Goal: Register for event/course: Sign up to attend an event or enroll in a course

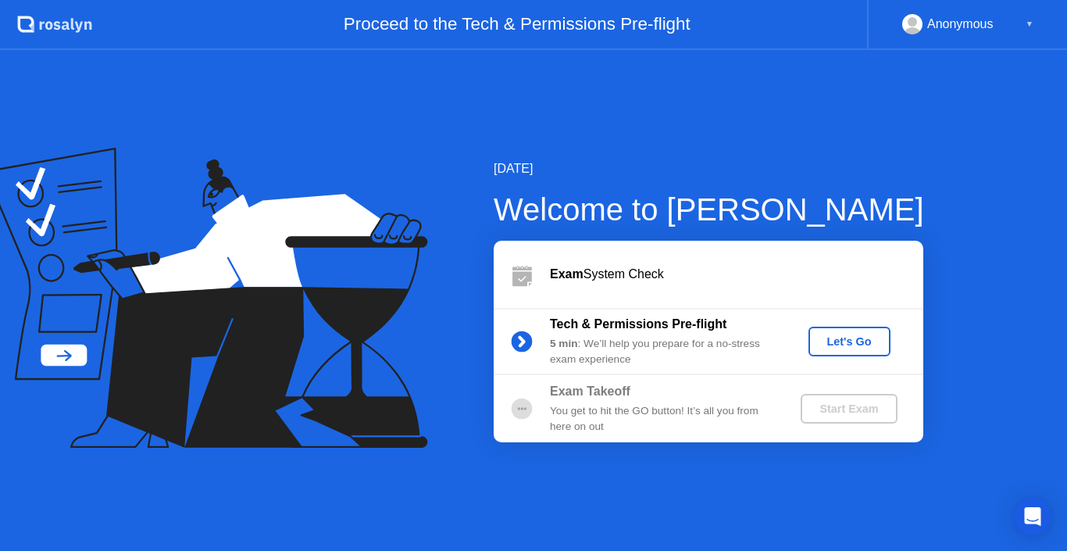
click at [854, 344] on div "Let's Go" at bounding box center [850, 341] width 70 height 12
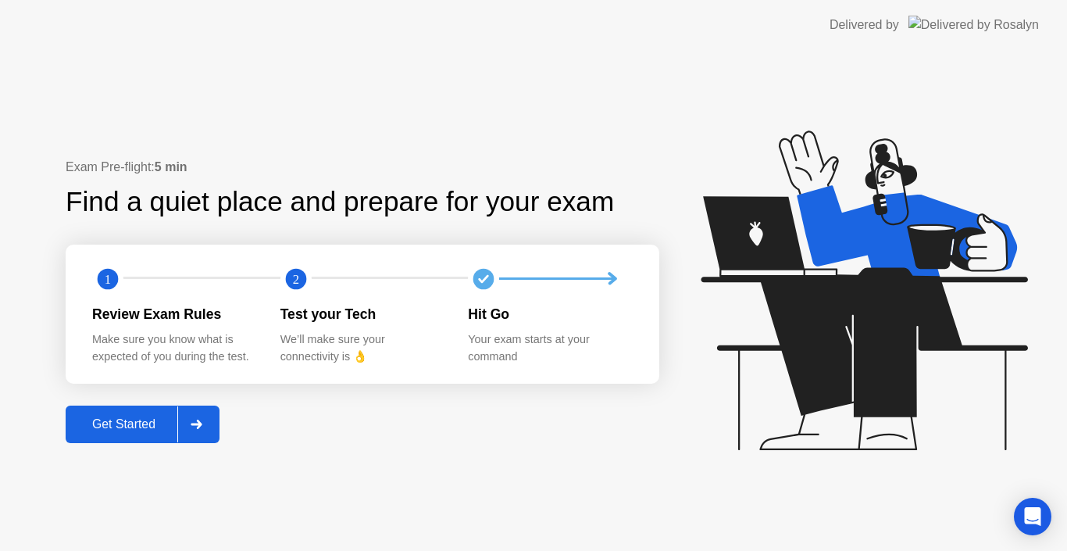
click at [156, 427] on div "Get Started" at bounding box center [123, 424] width 107 height 14
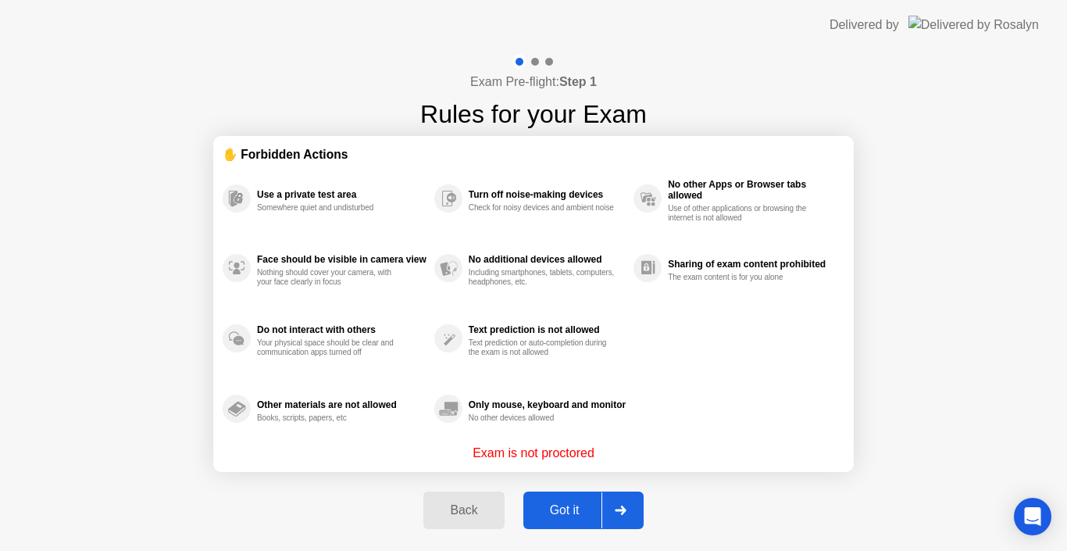
click at [580, 500] on button "Got it" at bounding box center [583, 509] width 120 height 37
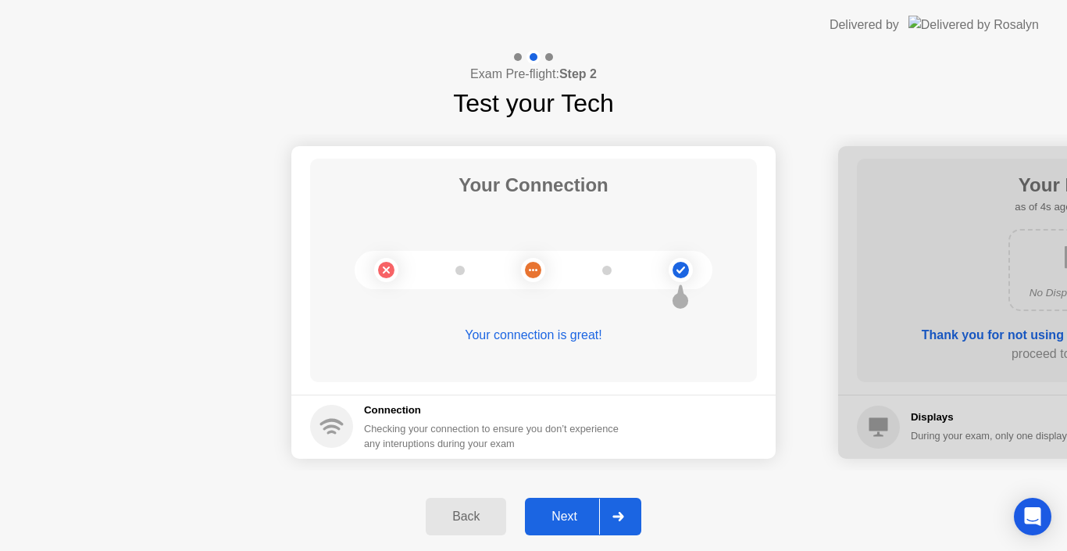
click at [572, 526] on button "Next" at bounding box center [583, 516] width 116 height 37
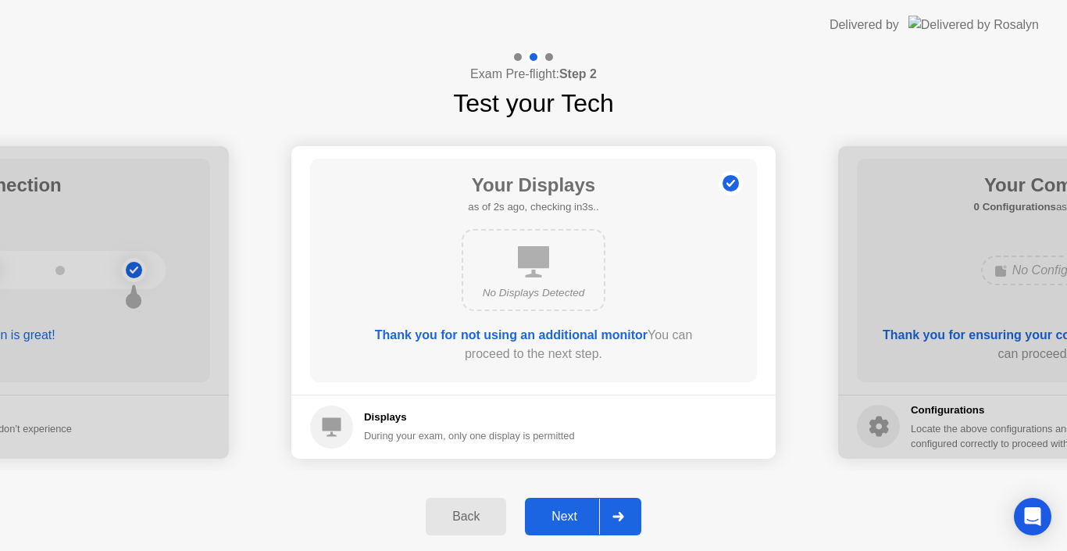
click at [551, 497] on div "Back Next" at bounding box center [533, 516] width 1067 height 69
click at [556, 509] on div "Next" at bounding box center [565, 516] width 70 height 14
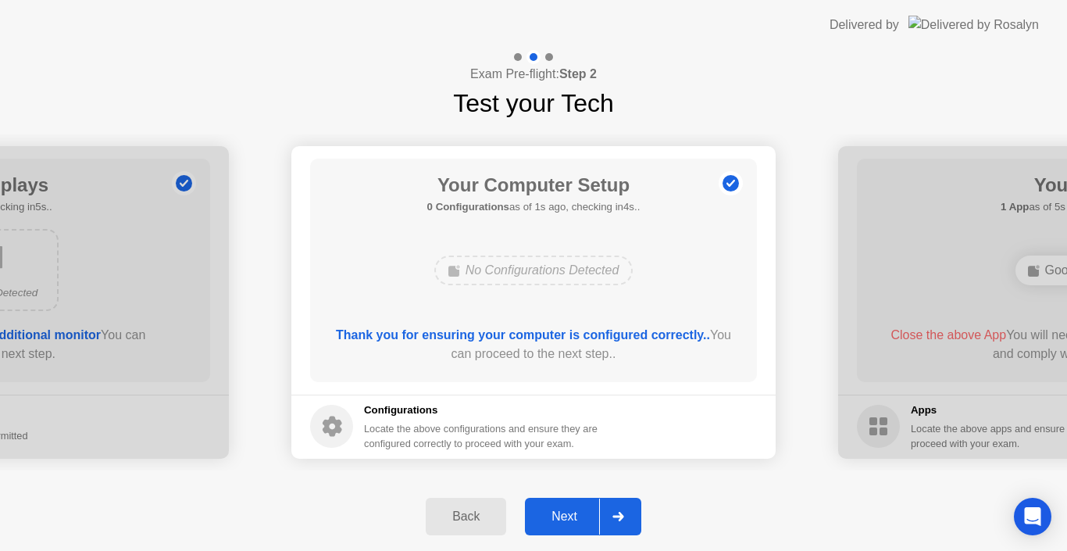
click at [556, 509] on div "Next" at bounding box center [565, 516] width 70 height 14
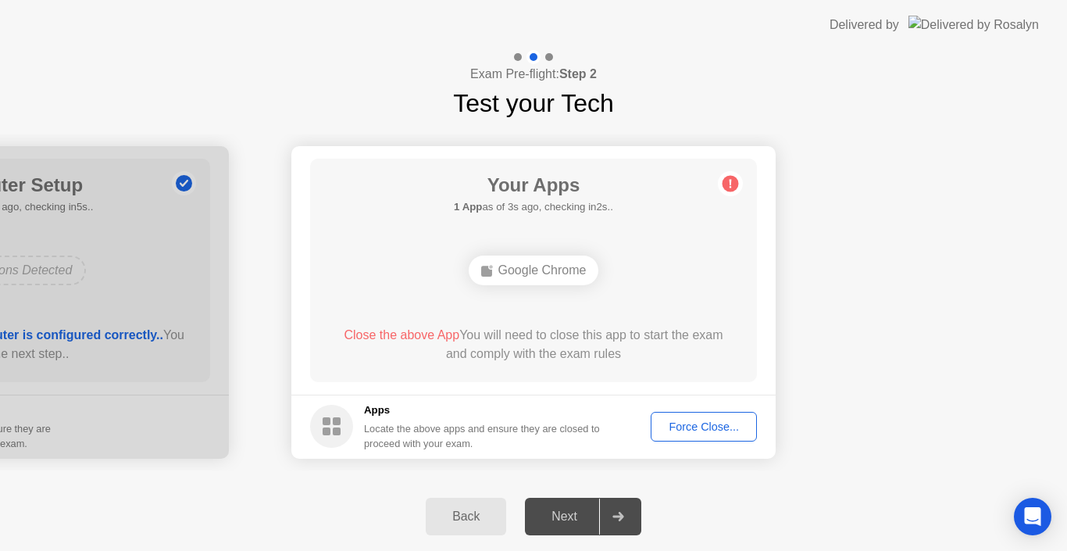
click at [705, 416] on button "Force Close..." at bounding box center [704, 427] width 106 height 30
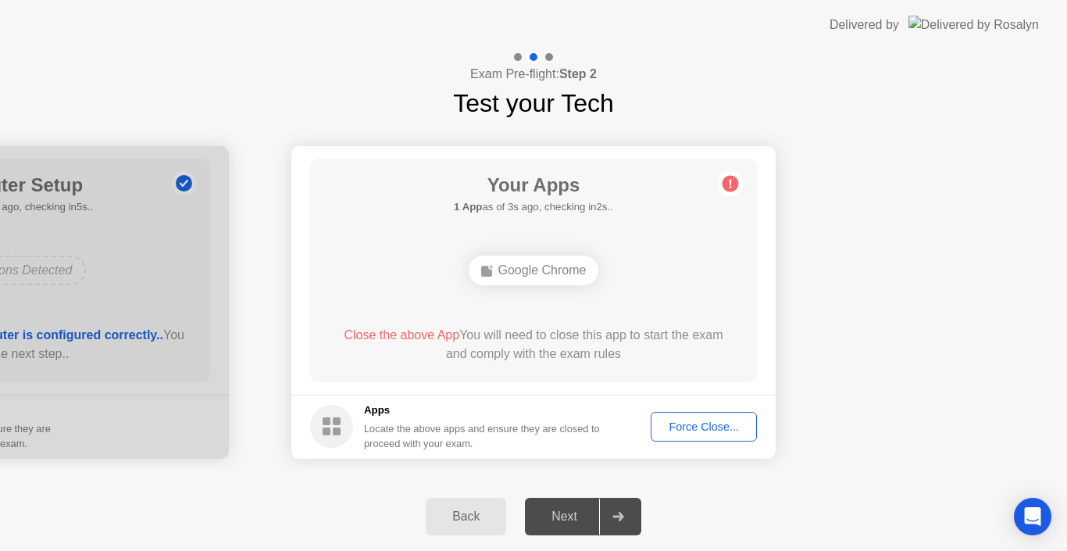
click at [585, 514] on div "Next" at bounding box center [565, 516] width 70 height 14
click at [705, 423] on div "Force Close..." at bounding box center [703, 426] width 95 height 12
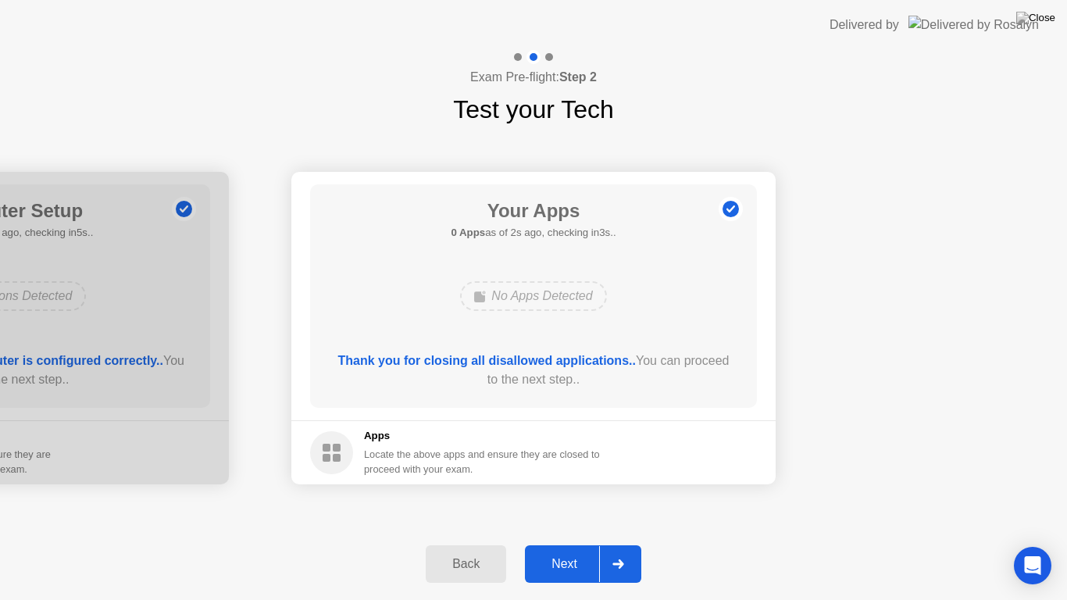
click at [574, 550] on div "Next" at bounding box center [565, 564] width 70 height 14
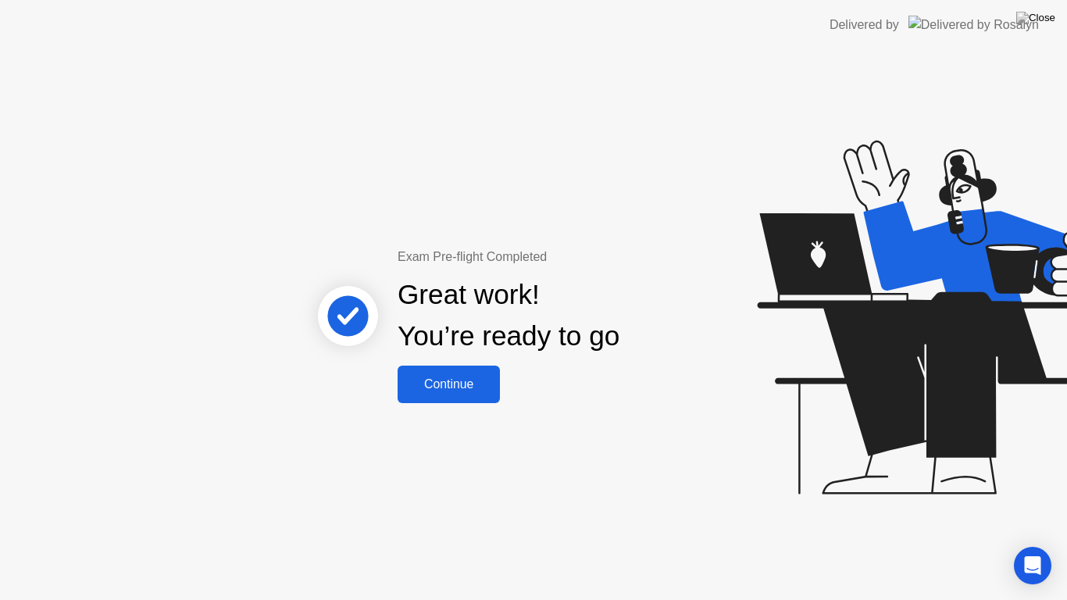
click at [464, 373] on button "Continue" at bounding box center [449, 384] width 102 height 37
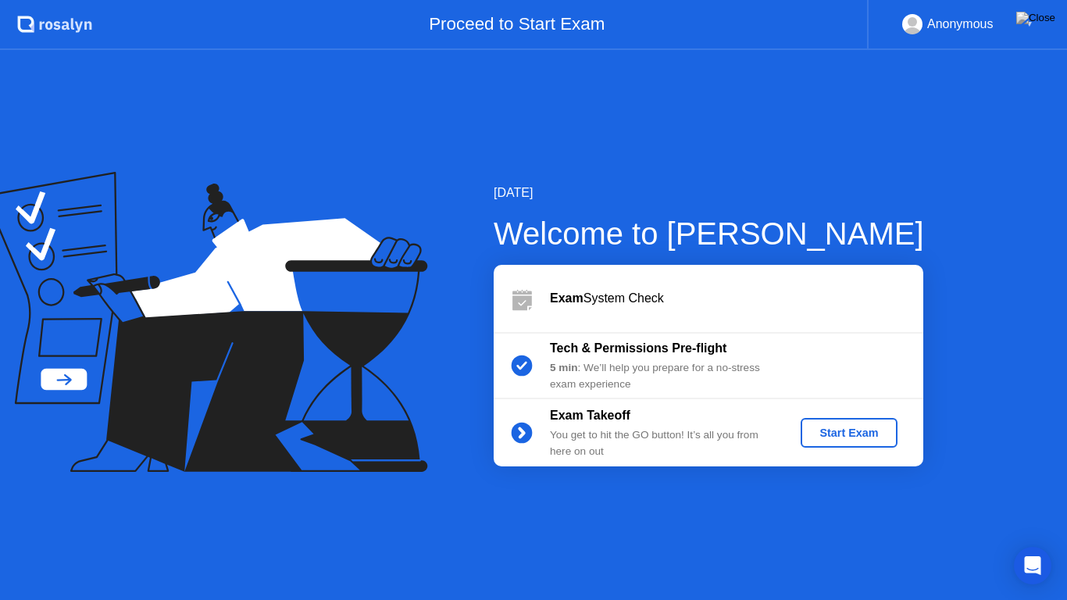
click at [819, 435] on div "Start Exam" at bounding box center [849, 433] width 84 height 12
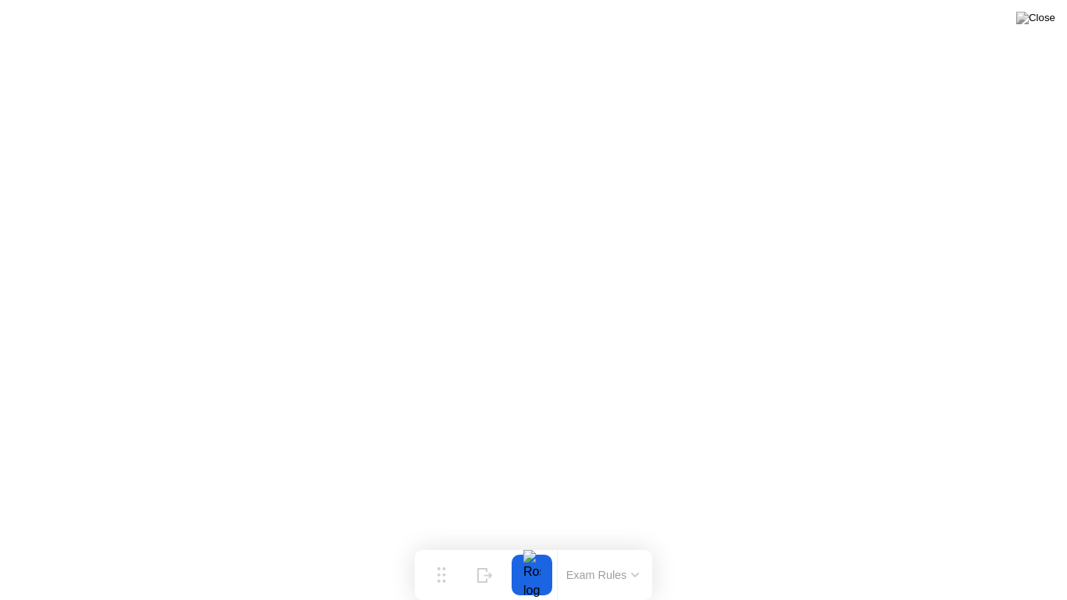
click at [1044, 28] on button at bounding box center [1035, 18] width 47 height 20
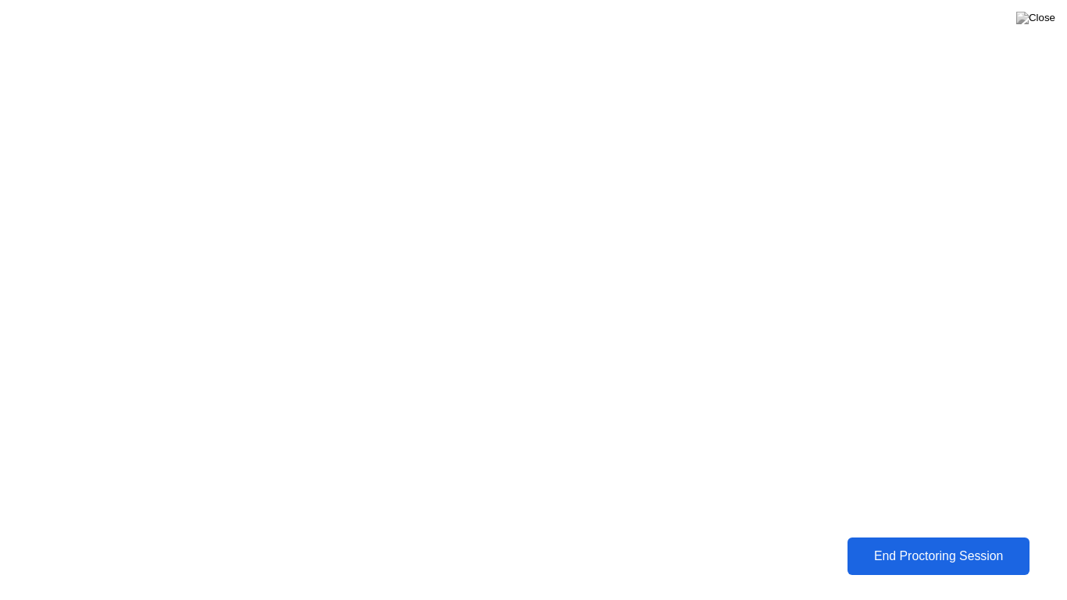
click at [912, 550] on div "End Proctoring Session" at bounding box center [938, 556] width 175 height 14
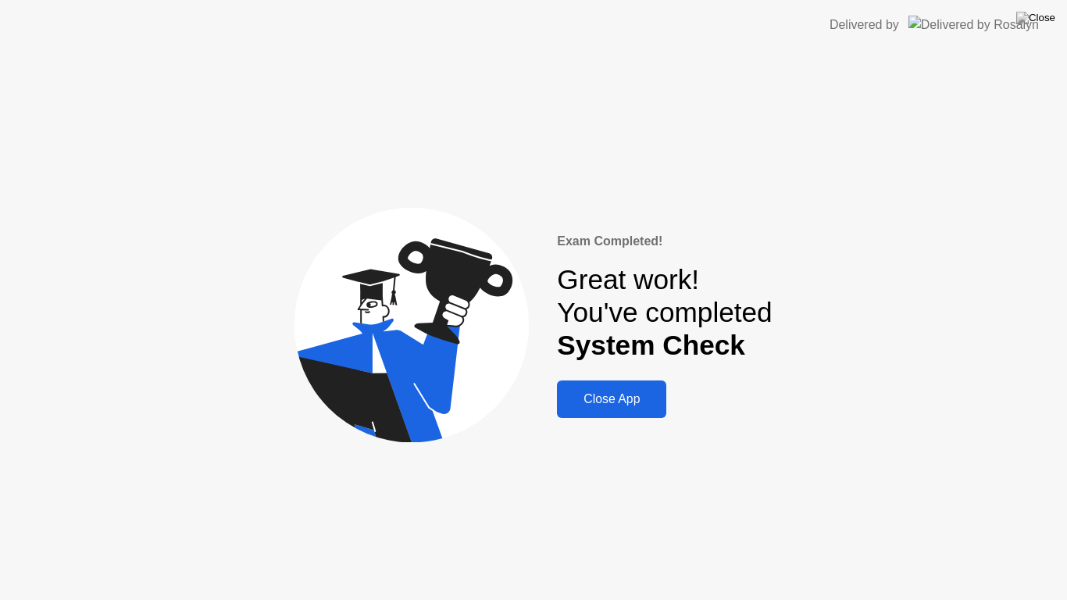
click at [650, 400] on div "Close App" at bounding box center [612, 399] width 100 height 14
